Goal: Task Accomplishment & Management: Complete application form

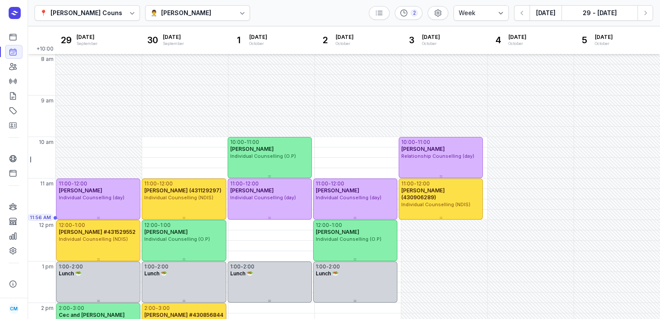
select select "week"
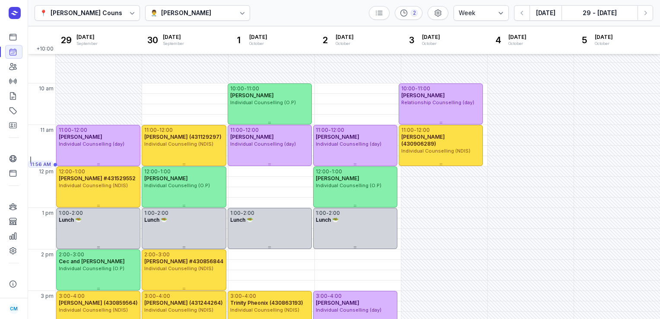
click at [228, 9] on div "👨‍⚕️ [PERSON_NAME]" at bounding box center [197, 13] width 105 height 16
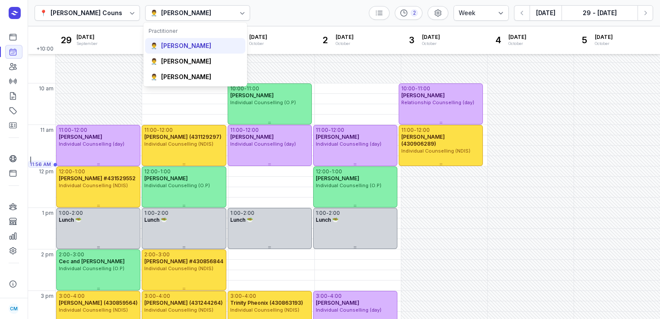
click at [177, 39] on div "👨‍⚕️ [PERSON_NAME]" at bounding box center [195, 46] width 100 height 16
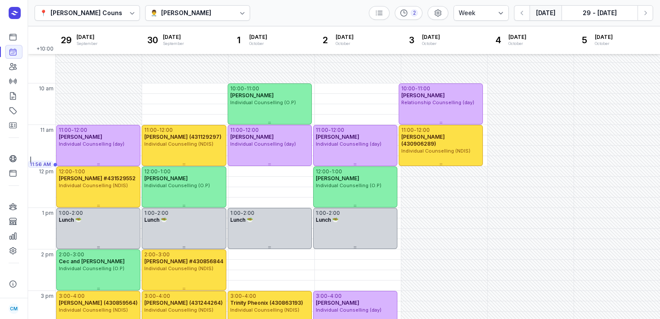
click at [546, 15] on button "[DATE]" at bounding box center [545, 13] width 32 height 16
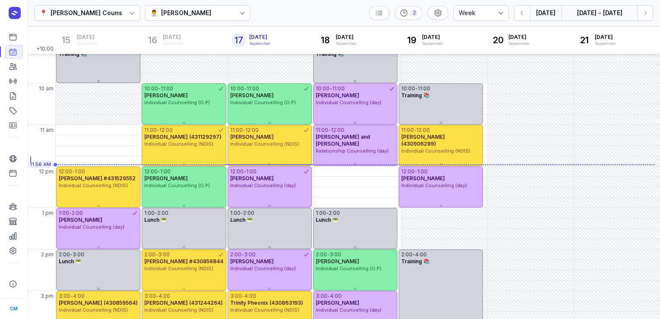
click at [615, 17] on button "[DATE] - [DATE]" at bounding box center [599, 13] width 76 height 16
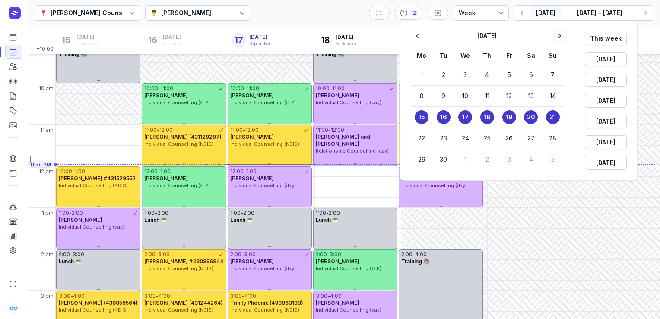
click at [560, 38] on icon "button" at bounding box center [559, 36] width 9 height 9
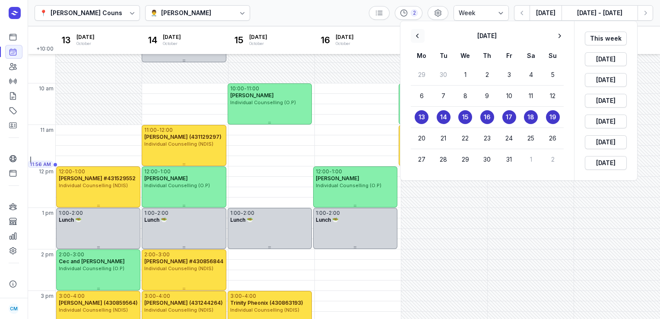
click at [415, 32] on icon "button" at bounding box center [417, 36] width 9 height 9
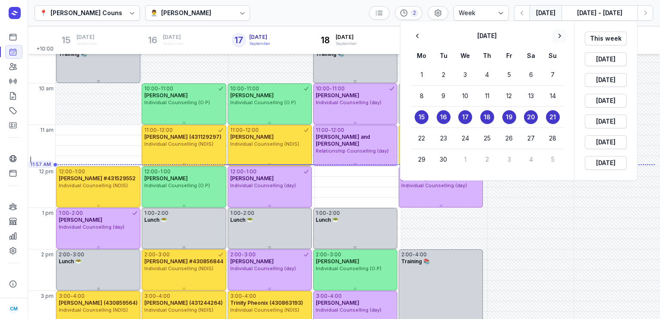
click at [558, 37] on icon "button" at bounding box center [559, 36] width 9 height 9
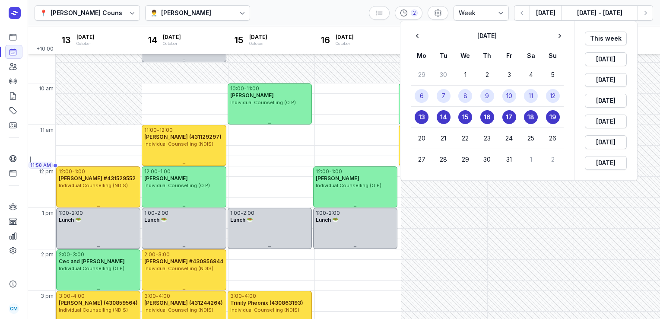
click at [467, 94] on time "8" at bounding box center [465, 96] width 4 height 9
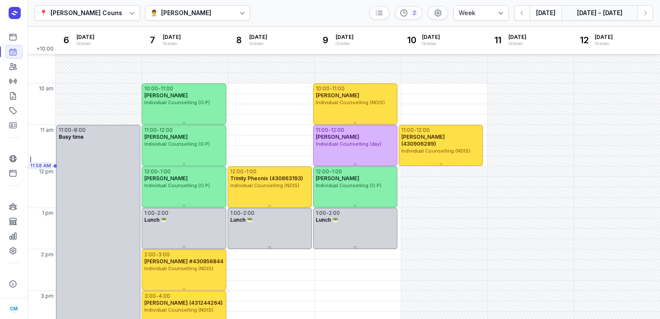
click at [573, 9] on button "[DATE] - [DATE]" at bounding box center [599, 13] width 76 height 16
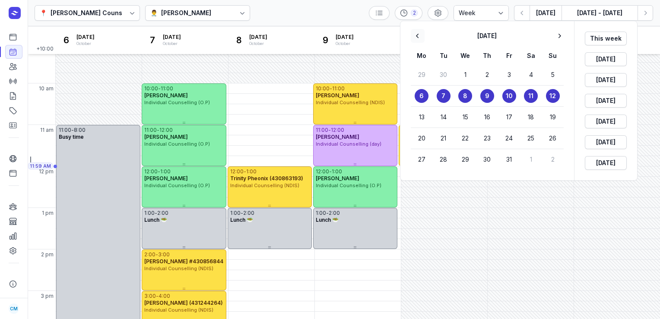
click at [419, 41] on button "Previous month" at bounding box center [417, 36] width 14 height 14
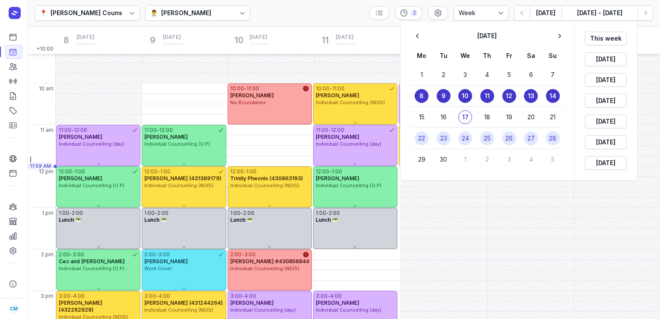
click at [509, 141] on time "26" at bounding box center [508, 138] width 7 height 9
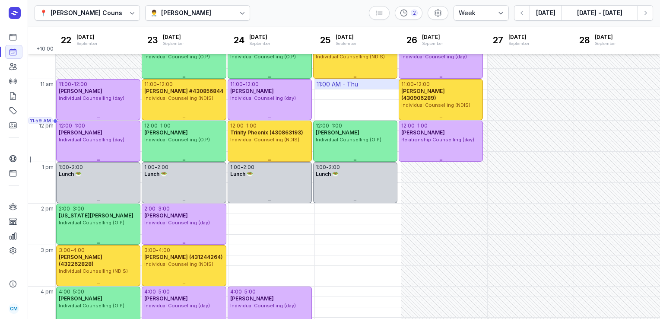
scroll to position [100, 0]
click at [337, 83] on div "11:00 AM - Thu" at bounding box center [336, 83] width 41 height 9
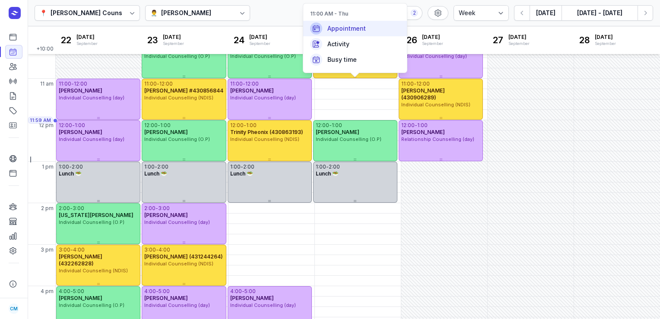
click at [360, 30] on span "Appointment" at bounding box center [346, 28] width 38 height 9
select select
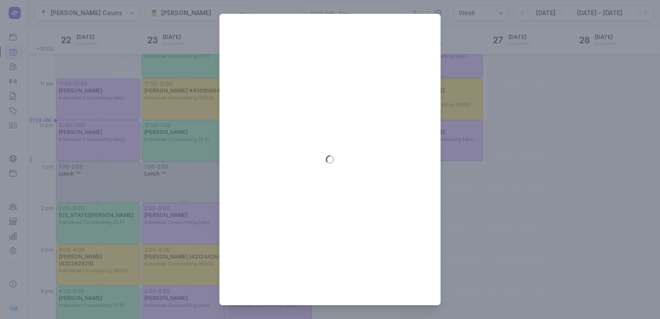
type input "[DATE]"
select select "11:00"
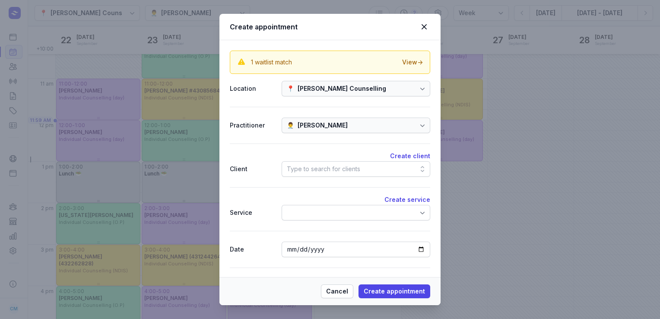
click at [304, 162] on div "Type to search for clients" at bounding box center [355, 169] width 148 height 16
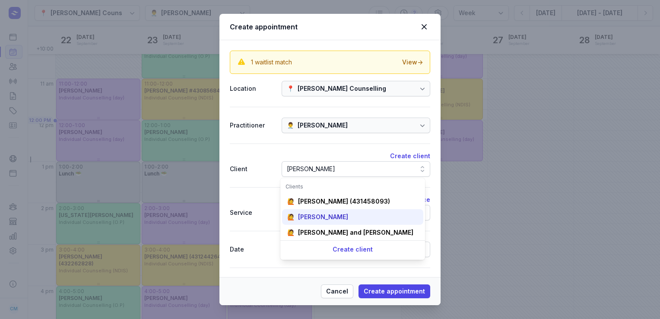
type input "[PERSON_NAME]"
click at [311, 211] on div "🙋 [PERSON_NAME]" at bounding box center [352, 217] width 141 height 16
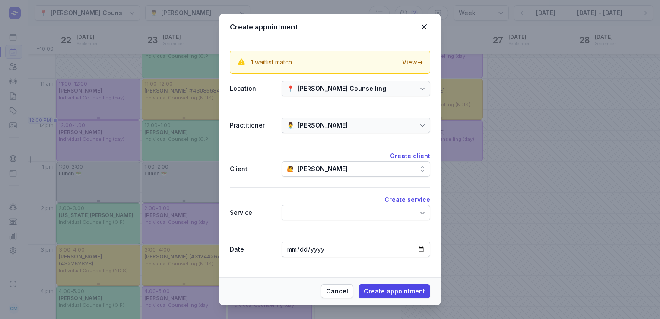
click at [311, 211] on div at bounding box center [355, 213] width 148 height 16
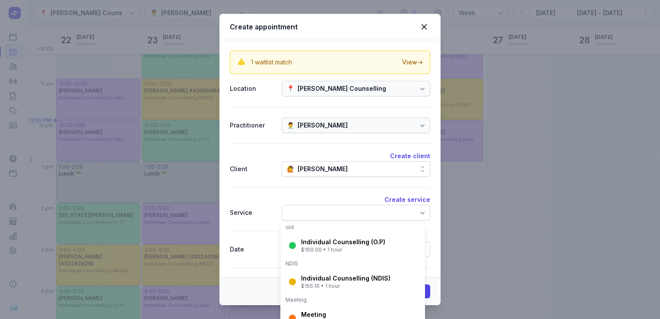
scroll to position [155, 0]
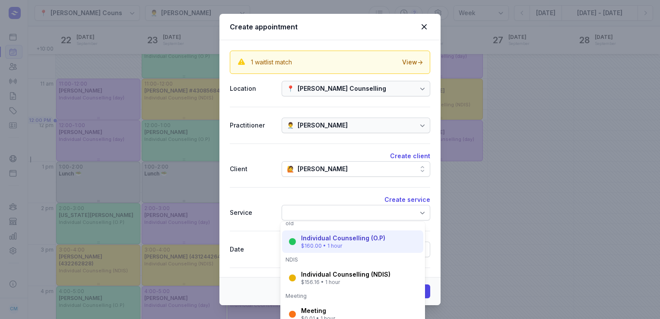
click at [312, 235] on div "Individual Counselling (O.P)" at bounding box center [343, 238] width 84 height 9
select select "12:00"
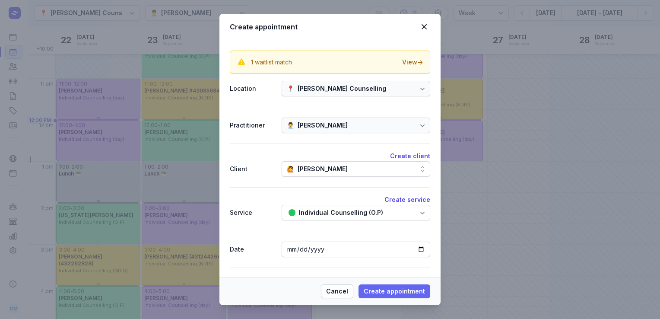
click at [378, 287] on span "Create appointment" at bounding box center [393, 291] width 61 height 10
select select
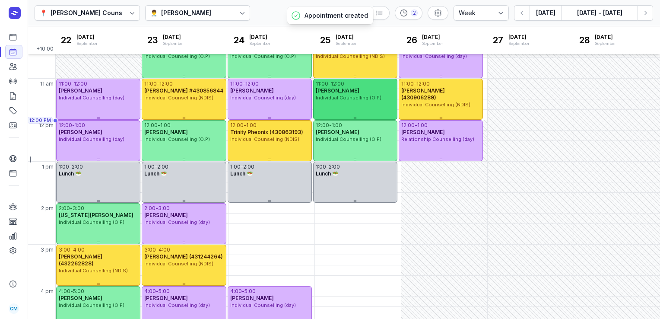
click at [356, 82] on div "11:00 - 12:00" at bounding box center [355, 83] width 79 height 7
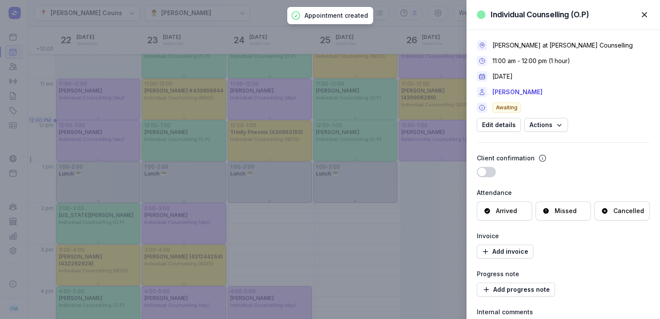
scroll to position [28, 0]
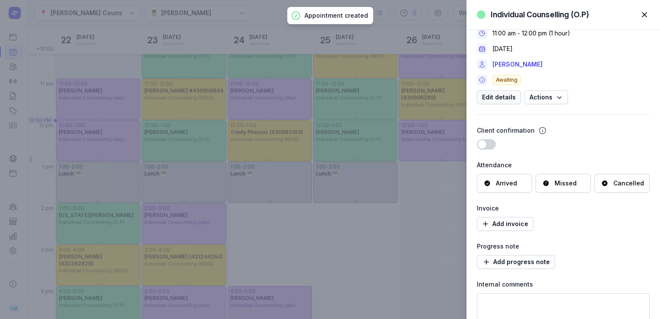
click at [493, 101] on span "Edit details" at bounding box center [499, 97] width 34 height 10
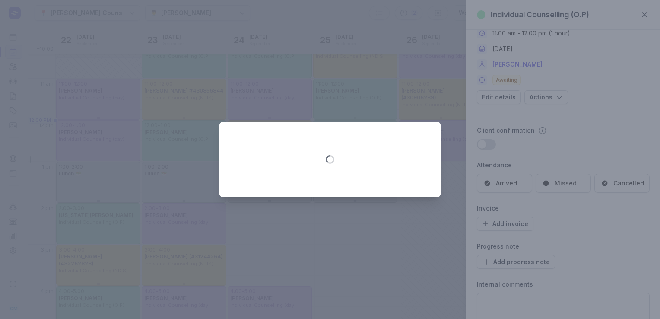
select select "11:00"
select select "12:00"
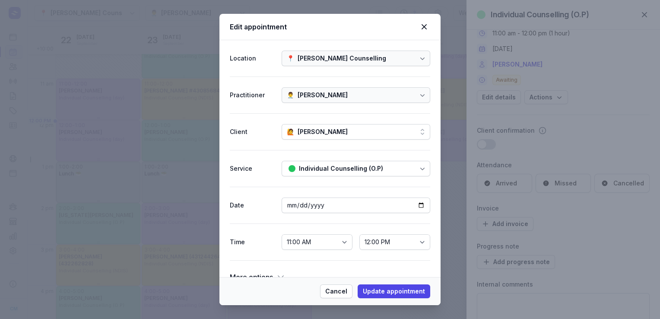
click at [360, 173] on div "Individual Counselling (O.P)" at bounding box center [355, 169] width 148 height 16
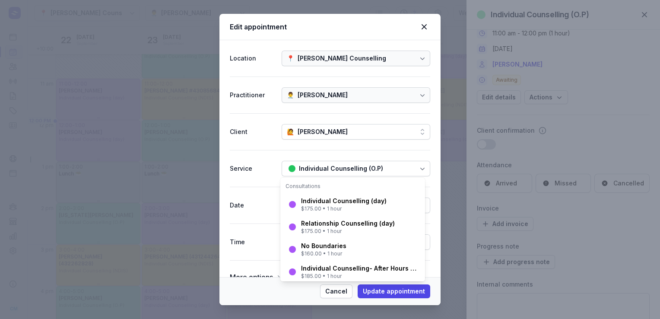
click at [360, 173] on div "Individual Counselling (O.P)" at bounding box center [355, 169] width 148 height 16
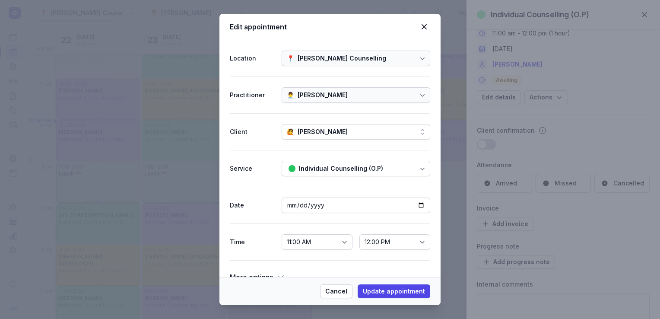
click at [356, 171] on div "Individual Counselling (O.P)" at bounding box center [341, 168] width 84 height 10
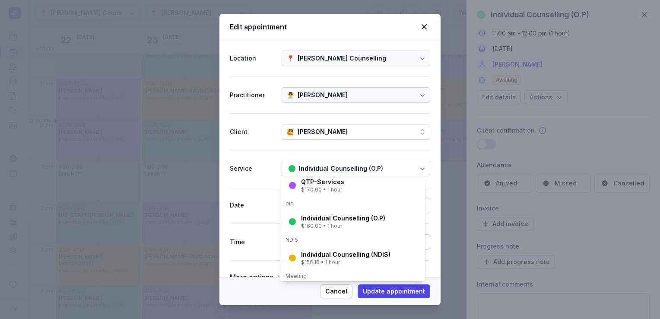
scroll to position [140, 0]
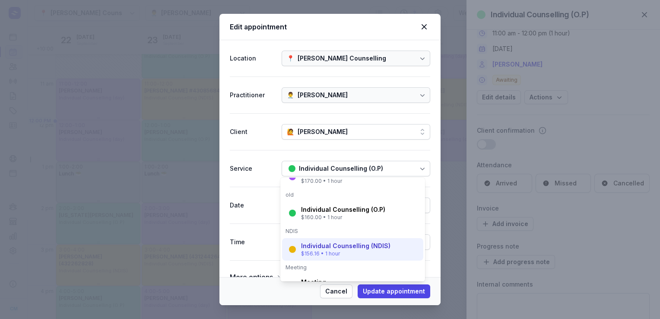
click at [333, 238] on div "Individual Counselling (NDIS) $156.16 • 1 hour" at bounding box center [352, 249] width 141 height 22
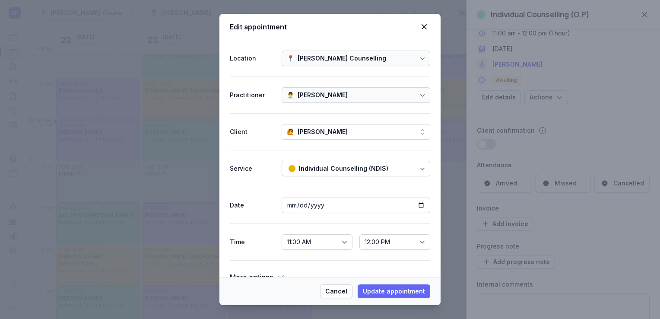
click at [400, 286] on span "Update appointment" at bounding box center [394, 291] width 62 height 10
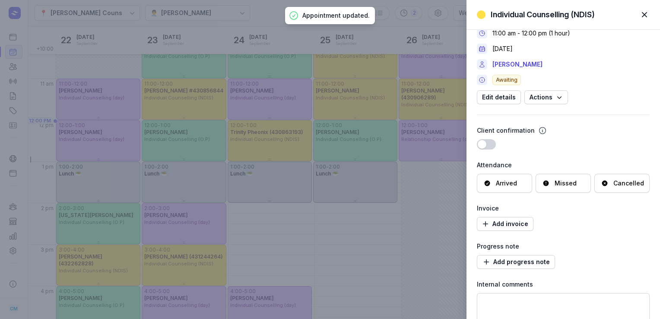
click at [644, 13] on span "button" at bounding box center [643, 14] width 19 height 19
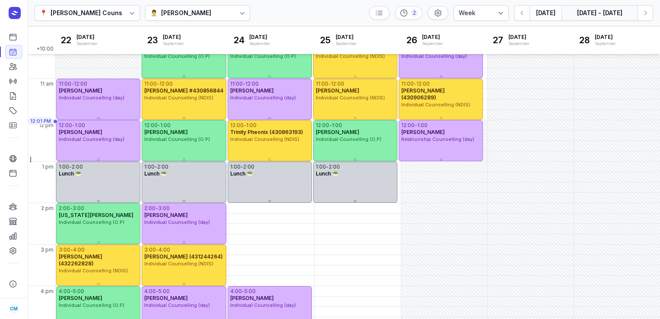
click at [590, 16] on button "[DATE] - [DATE]" at bounding box center [599, 13] width 76 height 16
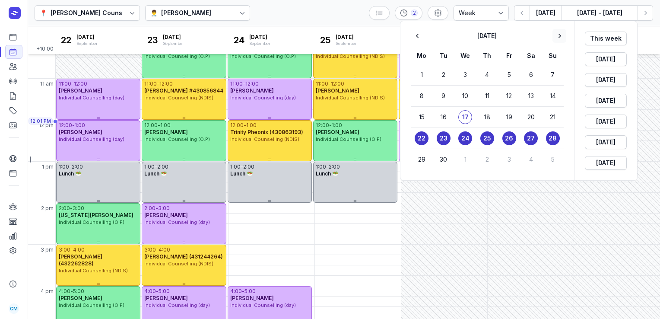
click at [561, 32] on icon "button" at bounding box center [559, 36] width 9 height 9
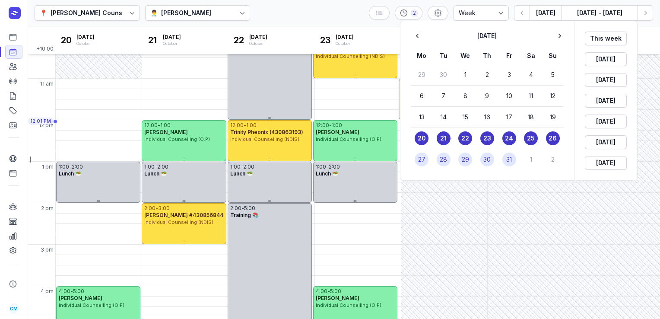
click at [444, 160] on time "28" at bounding box center [442, 159] width 7 height 9
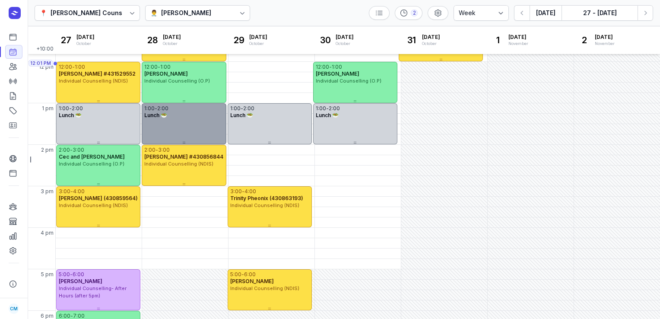
scroll to position [158, 0]
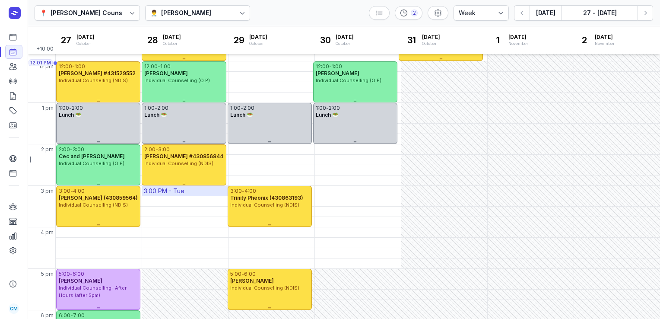
click at [188, 192] on div "3:00 PM - Tue" at bounding box center [185, 191] width 86 height 10
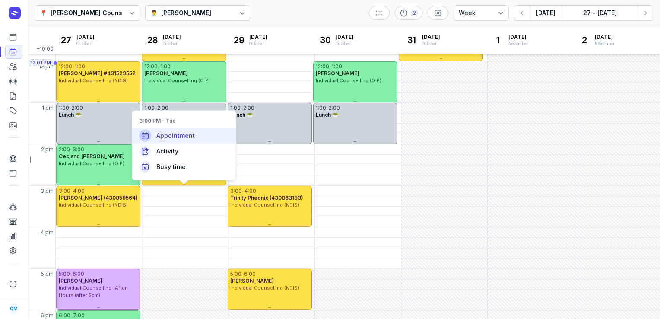
click at [219, 136] on div "Appointment" at bounding box center [184, 136] width 104 height 16
select select
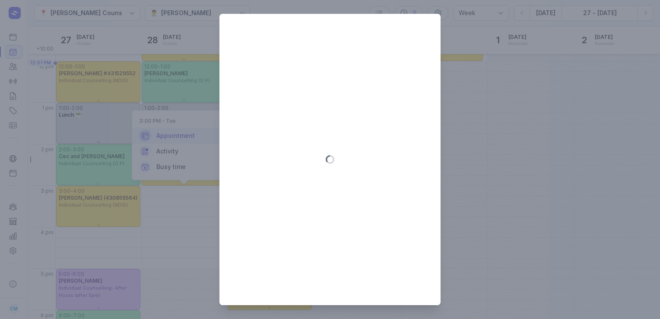
type input "[DATE]"
select select "15:00"
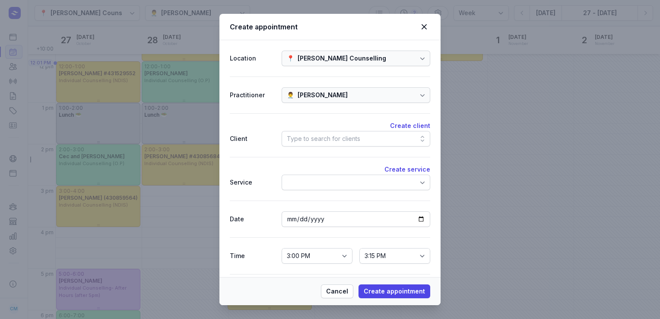
click at [396, 138] on div "Type to search for clients" at bounding box center [355, 139] width 148 height 16
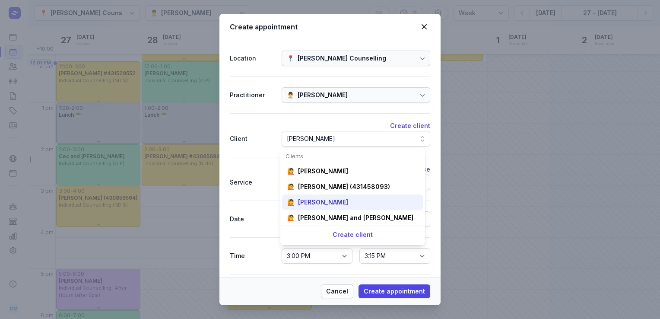
type input "[PERSON_NAME]"
click at [319, 199] on div "[PERSON_NAME]" at bounding box center [323, 202] width 50 height 9
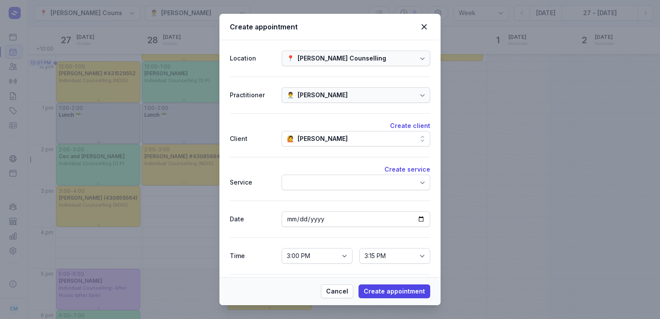
click at [312, 180] on div at bounding box center [355, 182] width 148 height 16
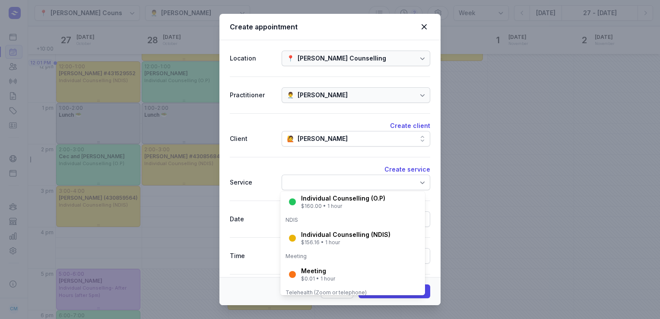
scroll to position [166, 0]
click at [310, 240] on div "$156.16 • 1 hour" at bounding box center [345, 241] width 89 height 7
select select "16:00"
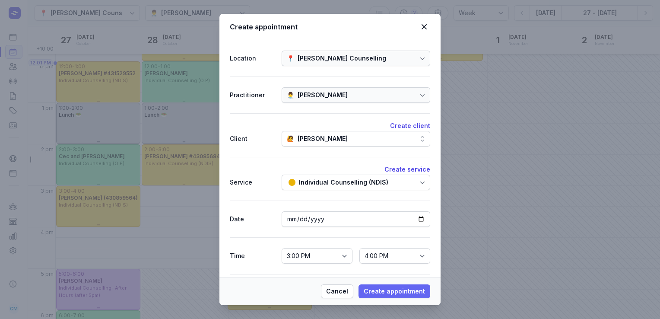
click at [387, 293] on span "Create appointment" at bounding box center [393, 291] width 61 height 10
select select
